Goal: Task Accomplishment & Management: Use online tool/utility

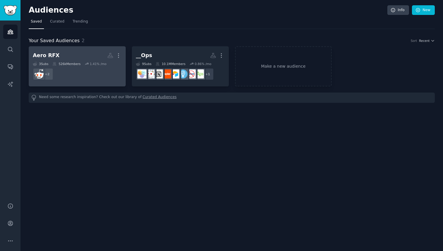
click at [84, 51] on h2 "Aero RFX Custom Audience More" at bounding box center [77, 55] width 89 height 10
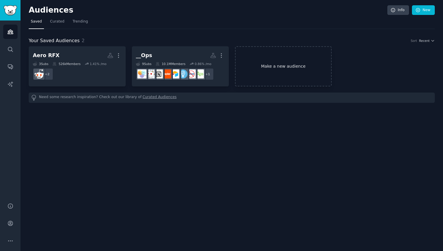
click at [274, 66] on link "Make a new audience" at bounding box center [283, 66] width 97 height 40
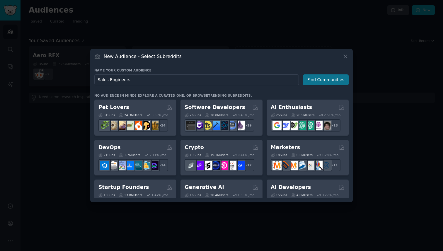
type input "Sales Engineers"
click at [335, 79] on button "Find Communities" at bounding box center [326, 79] width 46 height 11
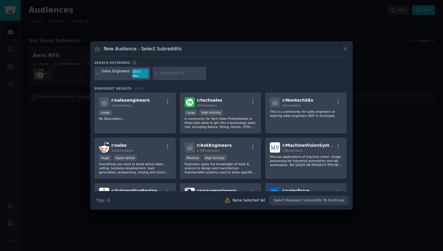
click at [157, 110] on div "Large" at bounding box center [135, 113] width 72 height 7
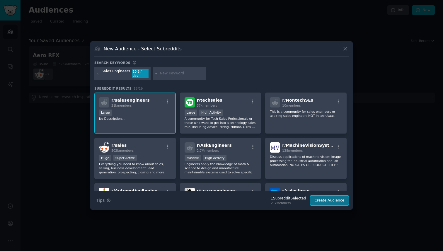
click at [327, 198] on button "Create Audience" at bounding box center [329, 201] width 39 height 10
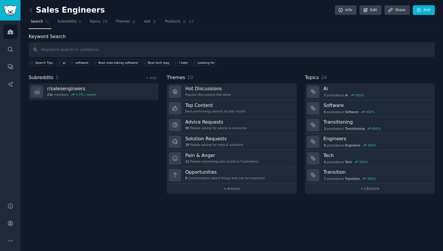
type input "e"
type input "Demo"
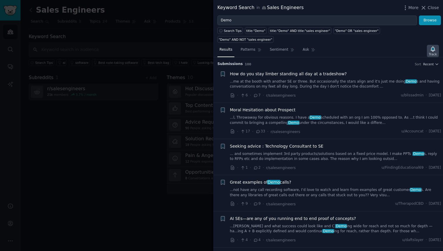
click at [431, 52] on div "Track" at bounding box center [433, 54] width 8 height 4
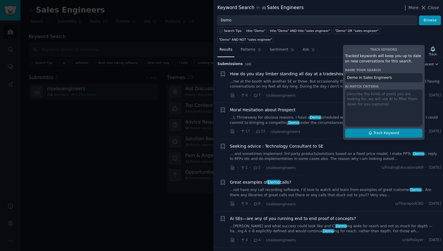
click at [370, 131] on icon at bounding box center [370, 133] width 4 height 4
type input "Demo in Sales Engineers"
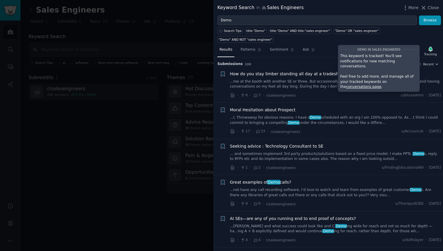
click at [327, 45] on div "Results Patterns Sentiment Ask Tracking Demo in Sales Engineers This keyword is…" at bounding box center [328, 51] width 230 height 13
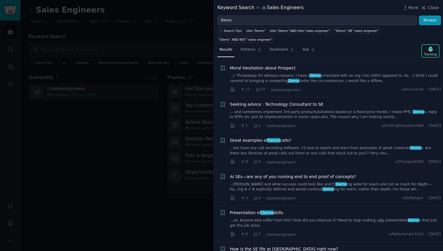
scroll to position [42, 0]
click at [330, 109] on link "... and sometimes implement 3rd party products/solutions based on a fixed price…" at bounding box center [335, 114] width 211 height 10
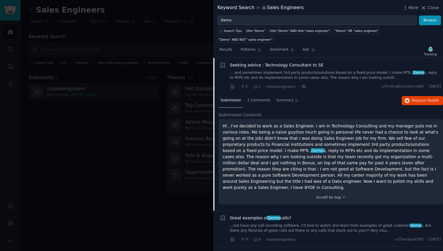
scroll to position [81, 0]
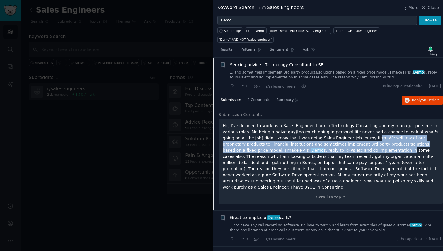
drag, startPoint x: 340, startPoint y: 126, endPoint x: 332, endPoint y: 142, distance: 17.4
click at [332, 142] on p "Hi , I've decided to work as a Sales Engineer. I am in Technology Consulting an…" at bounding box center [331, 157] width 216 height 68
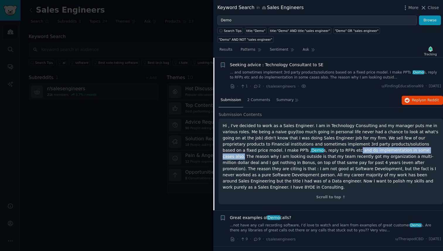
drag, startPoint x: 283, startPoint y: 142, endPoint x: 365, endPoint y: 140, distance: 81.8
click at [365, 140] on p "Hi , I've decided to work as a Sales Engineer. I am in Technology Consulting an…" at bounding box center [331, 157] width 216 height 68
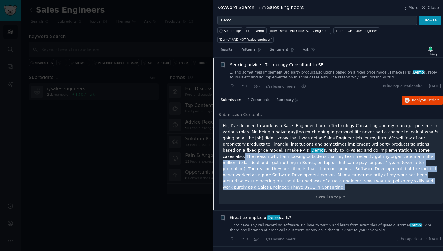
drag, startPoint x: 365, startPoint y: 140, endPoint x: 368, endPoint y: 171, distance: 31.2
click at [368, 171] on p "Hi , I've decided to work as a Sales Engineer. I am in Technology Consulting an…" at bounding box center [331, 157] width 216 height 68
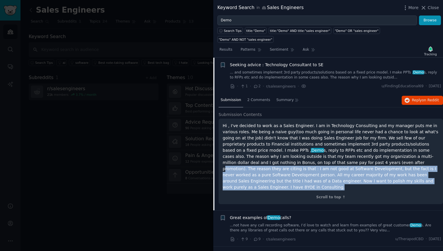
drag, startPoint x: 372, startPoint y: 172, endPoint x: 296, endPoint y: 152, distance: 79.0
click at [296, 152] on p "Hi , I've decided to work as a Sales Engineer. I am in Technology Consulting an…" at bounding box center [331, 157] width 216 height 68
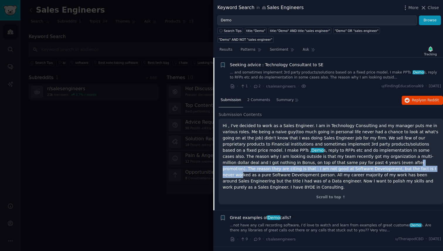
drag, startPoint x: 291, startPoint y: 153, endPoint x: 298, endPoint y: 161, distance: 11.0
click at [298, 161] on p "Hi , I've decided to work as a Sales Engineer. I am in Technology Consulting an…" at bounding box center [331, 157] width 216 height 68
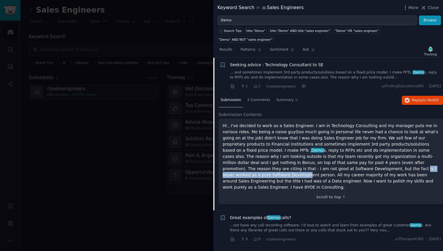
drag, startPoint x: 273, startPoint y: 160, endPoint x: 362, endPoint y: 160, distance: 88.8
click at [362, 160] on p "Hi , I've decided to work as a Sales Engineer. I am in Technology Consulting an…" at bounding box center [331, 157] width 216 height 68
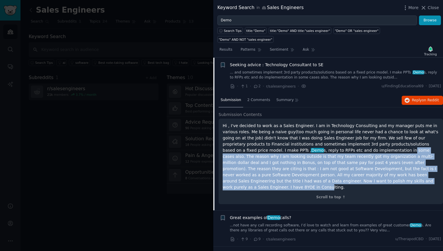
drag, startPoint x: 331, startPoint y: 143, endPoint x: 333, endPoint y: 172, distance: 29.4
click at [333, 172] on p "Hi , I've decided to work as a Sales Engineer. I am in Technology Consulting an…" at bounding box center [331, 157] width 216 height 68
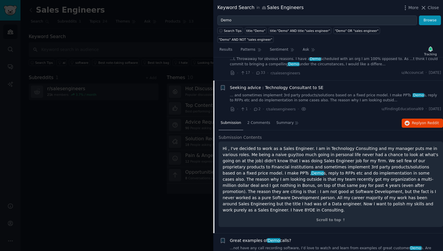
scroll to position [58, 0]
click at [261, 117] on div "2 Comments" at bounding box center [258, 124] width 27 height 14
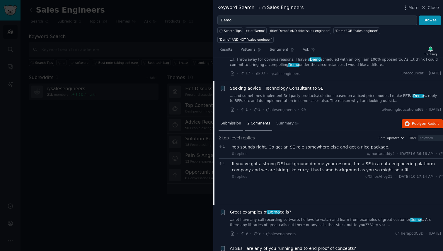
click at [233, 121] on span "Submission" at bounding box center [231, 123] width 21 height 5
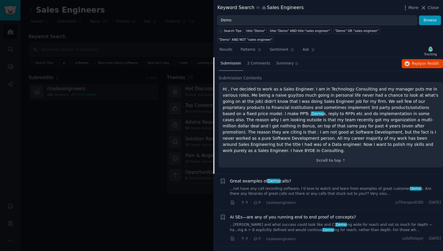
scroll to position [0, 0]
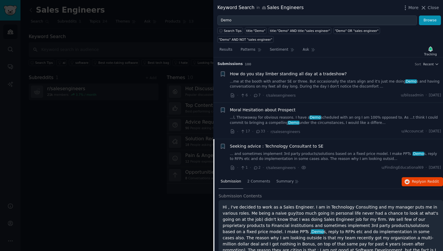
click at [112, 146] on div at bounding box center [221, 125] width 443 height 251
